Goal: Task Accomplishment & Management: Manage account settings

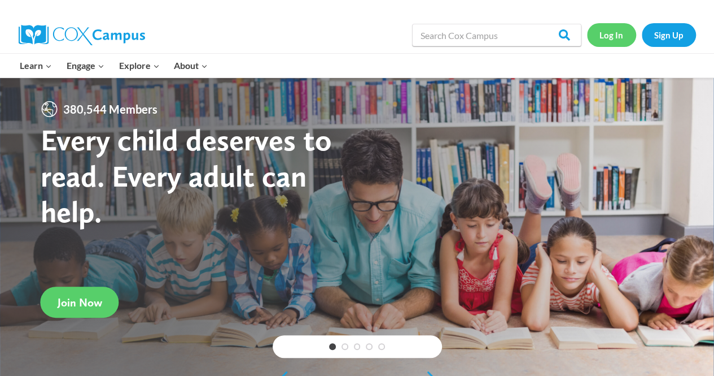
click at [619, 36] on link "Log In" at bounding box center [611, 34] width 49 height 23
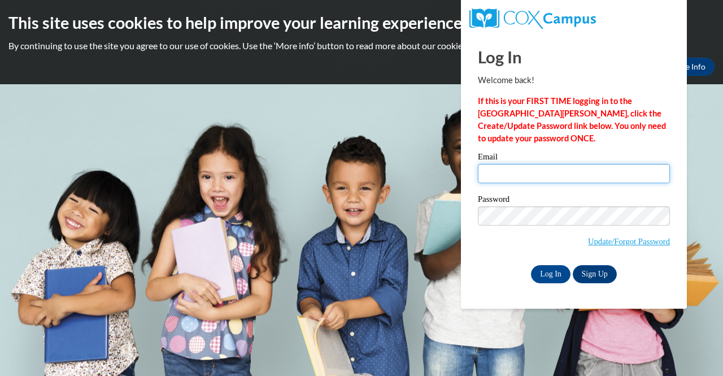
click at [518, 177] on input "Email" at bounding box center [574, 173] width 192 height 19
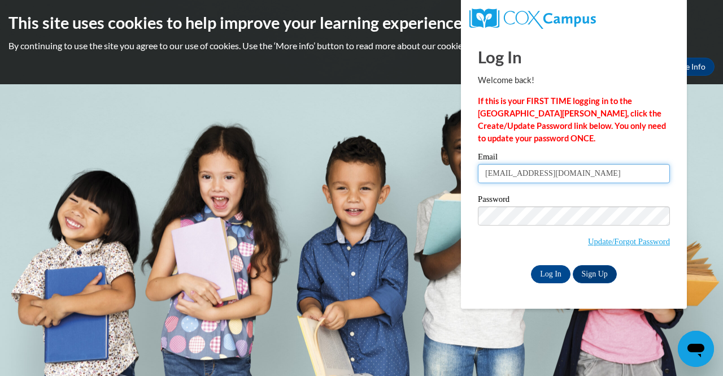
type input "lncart8219@ung.edu"
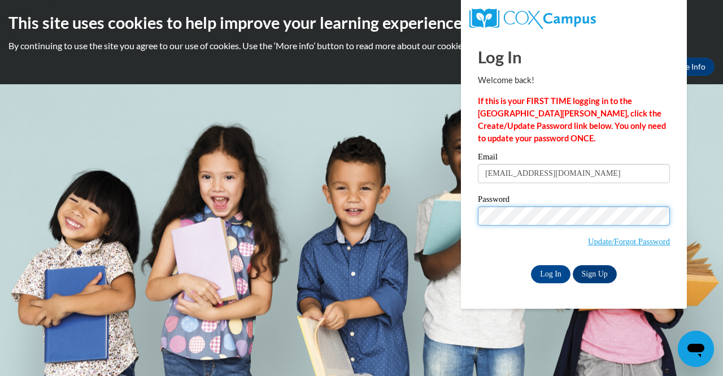
click at [531, 265] on input "Log In" at bounding box center [551, 274] width 40 height 18
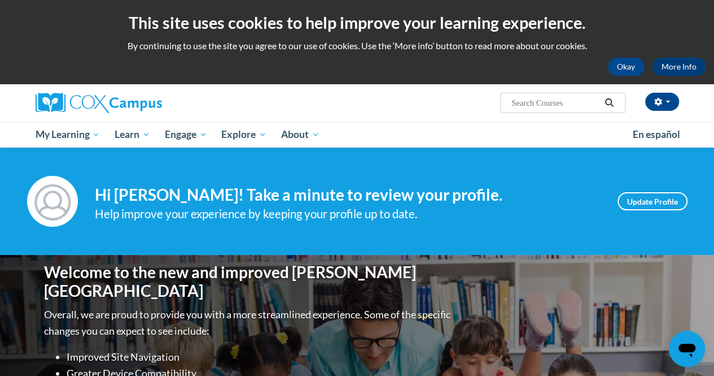
scroll to position [116, 0]
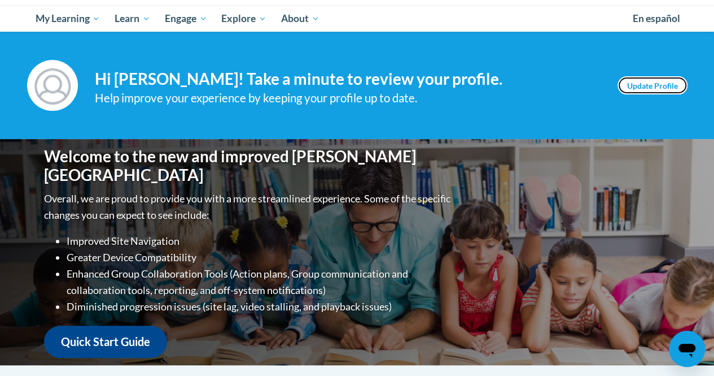
click at [643, 81] on link "Update Profile" at bounding box center [653, 85] width 70 height 18
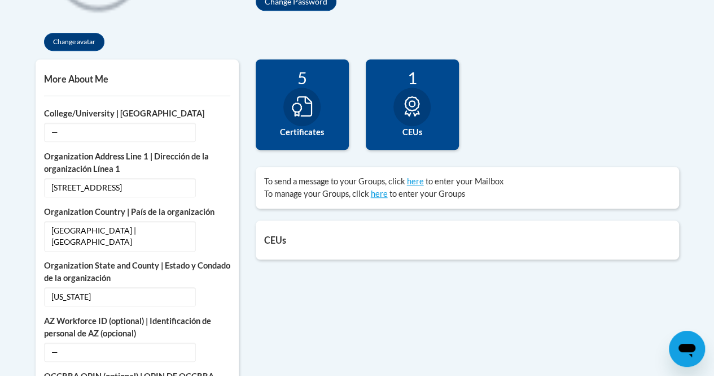
scroll to position [324, 0]
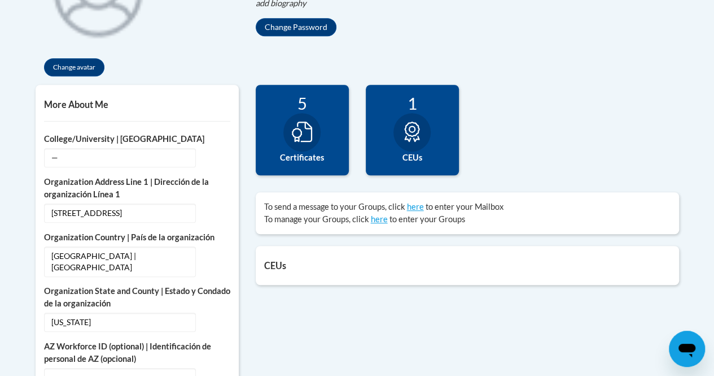
click at [299, 130] on icon at bounding box center [302, 131] width 20 height 20
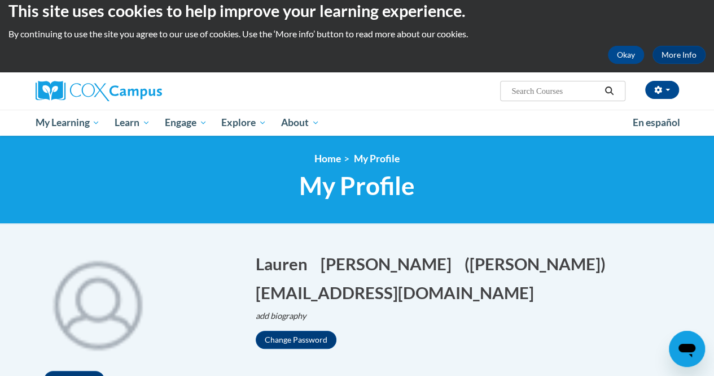
scroll to position [0, 0]
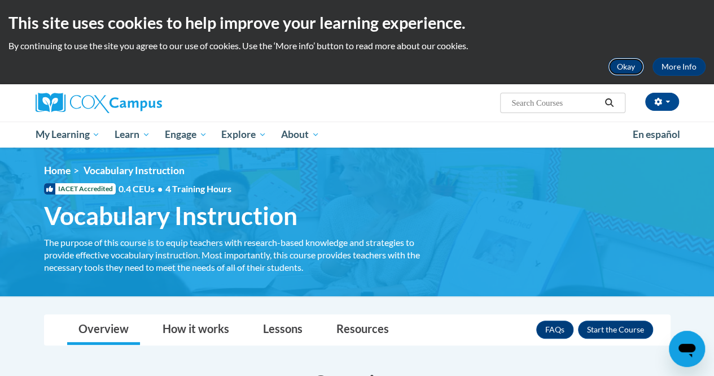
click at [627, 68] on button "Okay" at bounding box center [626, 67] width 36 height 18
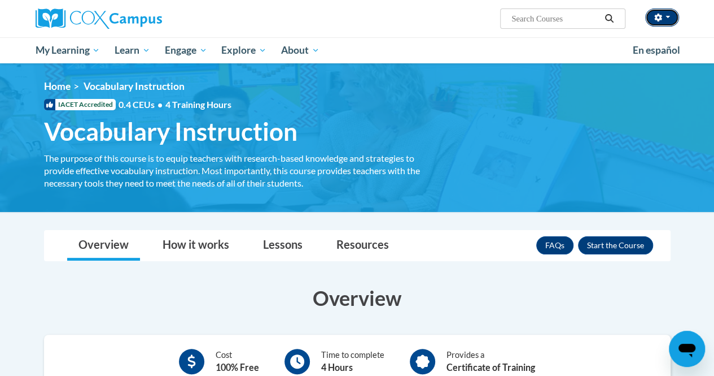
click at [673, 21] on button "button" at bounding box center [663, 17] width 34 height 18
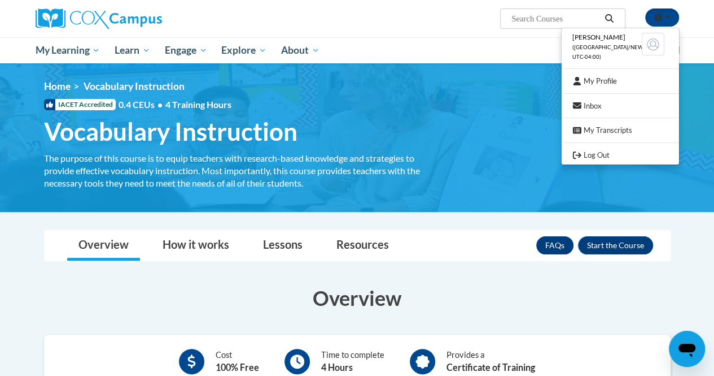
click at [699, 25] on div "Lauren Carter (America/New_York UTC-04:00) My Profile Inbox My Transcripts Log …" at bounding box center [357, 31] width 714 height 63
